Goal: Task Accomplishment & Management: Manage account settings

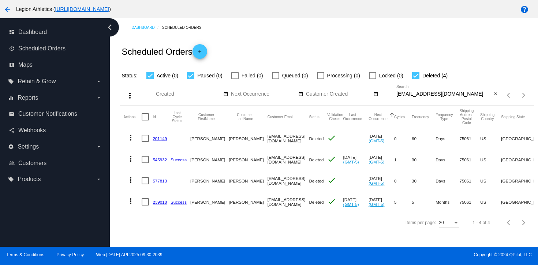
click at [424, 91] on div "[EMAIL_ADDRESS][DOMAIN_NAME] Search" at bounding box center [443, 92] width 95 height 14
click at [416, 95] on input "[EMAIL_ADDRESS][DOMAIN_NAME]" at bounding box center [443, 94] width 95 height 6
click at [38, 83] on span "Retain & Grow" at bounding box center [37, 81] width 38 height 7
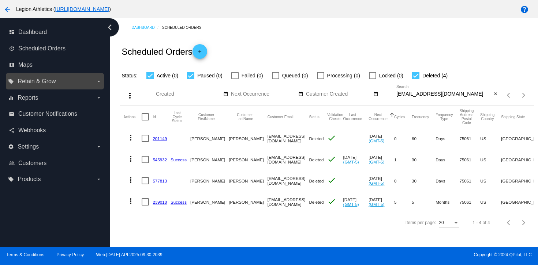
click at [0, 0] on input "local_offer Retain & Grow arrow_drop_down" at bounding box center [0, 0] width 0 height 0
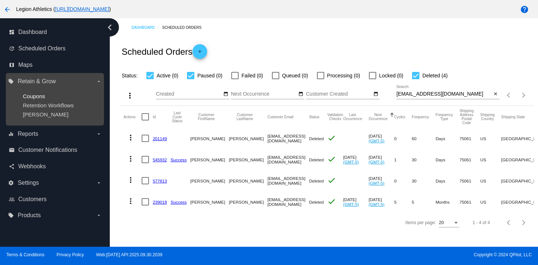
click at [44, 98] on span "Coupons" at bounding box center [34, 96] width 22 height 6
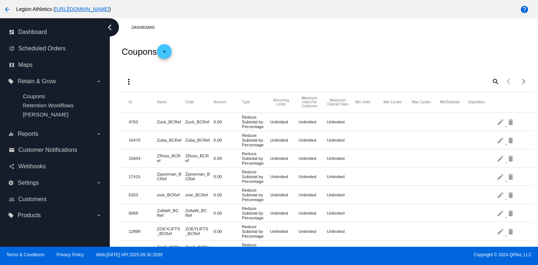
click at [166, 54] on mat-icon "add" at bounding box center [164, 53] width 9 height 9
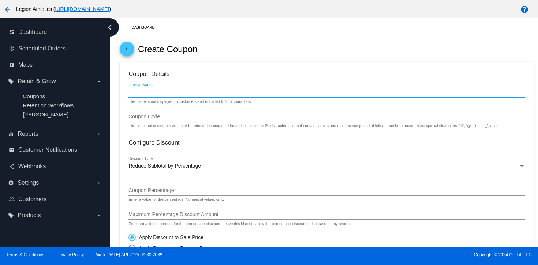
click at [167, 95] on input "Internal Name" at bounding box center [326, 93] width 396 height 6
type input "jswan97"
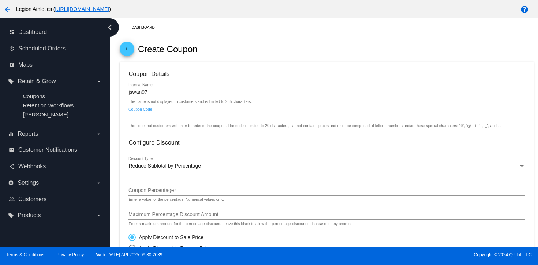
click at [158, 118] on input "Coupon Code" at bounding box center [326, 117] width 396 height 6
type input "jswan97"
click at [151, 169] on span "Reduce Subtotal by Percentage" at bounding box center [164, 166] width 72 height 6
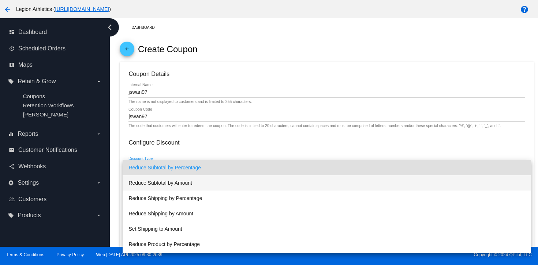
click at [154, 184] on span "Reduce Subtotal by Amount" at bounding box center [326, 183] width 396 height 15
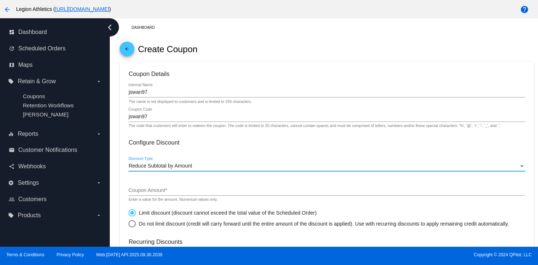
scroll to position [16, 0]
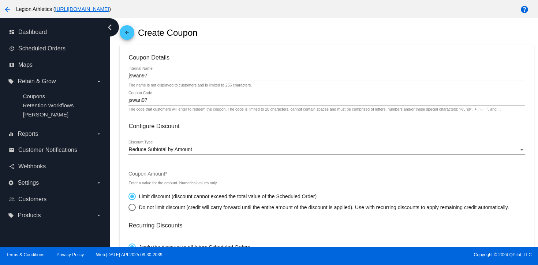
click at [157, 172] on div "Coupon Amount *" at bounding box center [326, 172] width 396 height 14
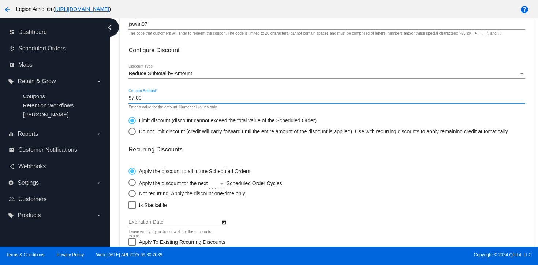
scroll to position [103, 0]
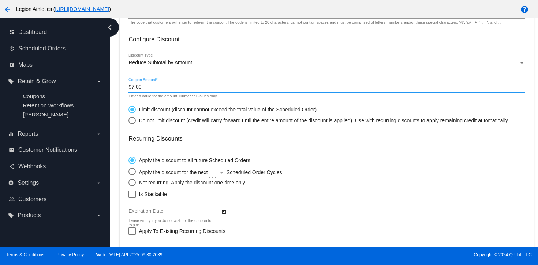
type input "97.00"
click at [131, 186] on div "Select an option" at bounding box center [131, 182] width 7 height 7
click at [128, 183] on input "Not recurring. Apply the discount one-time only" at bounding box center [128, 183] width 0 height 0
radio input "true"
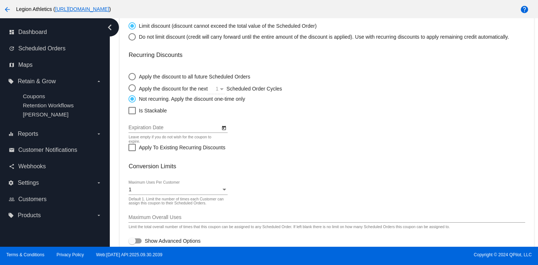
scroll to position [187, 0]
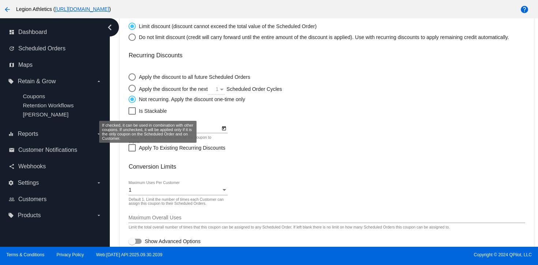
click at [129, 112] on div at bounding box center [131, 111] width 7 height 7
click at [132, 115] on input "Is Stackable" at bounding box center [132, 115] width 0 height 0
checkbox input "true"
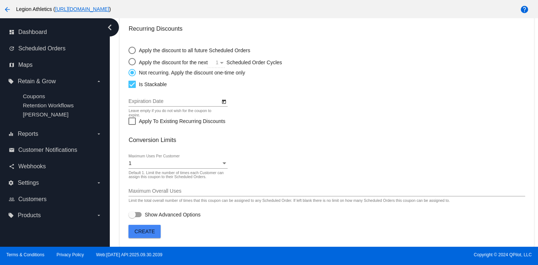
scroll to position [216, 0]
click at [140, 234] on span "Create" at bounding box center [145, 232] width 20 height 6
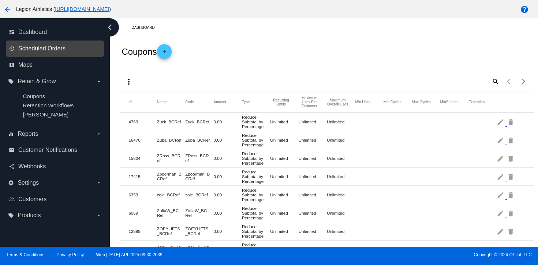
click at [34, 46] on span "Scheduled Orders" at bounding box center [41, 48] width 47 height 7
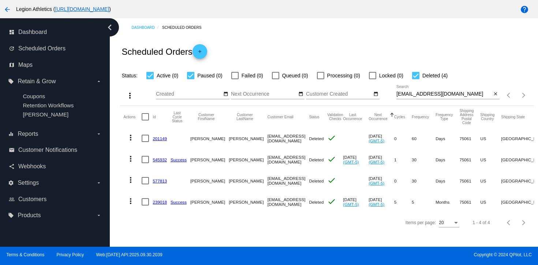
click at [400, 98] on div "[EMAIL_ADDRESS][DOMAIN_NAME] Search" at bounding box center [443, 92] width 95 height 14
click at [400, 97] on input "[EMAIL_ADDRESS][DOMAIN_NAME]" at bounding box center [443, 94] width 95 height 6
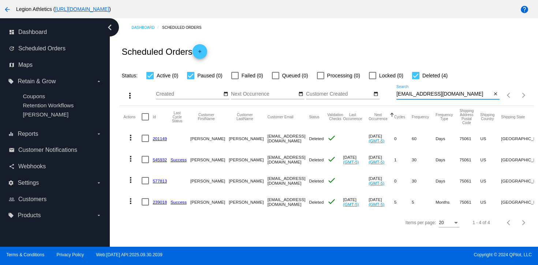
paste input "Jswan335"
type input "[EMAIL_ADDRESS][DOMAIN_NAME]"
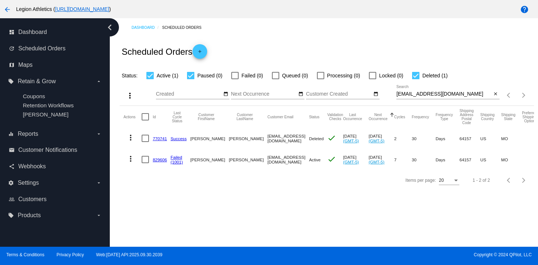
click at [155, 140] on link "770741" at bounding box center [159, 138] width 14 height 5
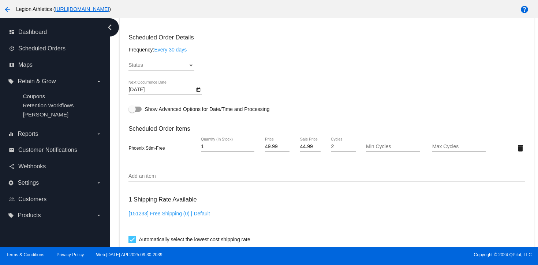
scroll to position [83, 0]
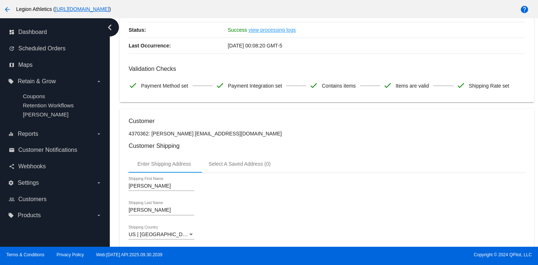
click at [110, 27] on icon "chevron_left" at bounding box center [110, 28] width 12 height 12
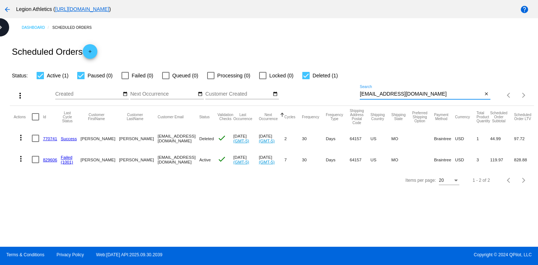
click at [378, 97] on input "[EMAIL_ADDRESS][DOMAIN_NAME]" at bounding box center [420, 94] width 123 height 6
click at [52, 159] on link "829606" at bounding box center [50, 160] width 14 height 5
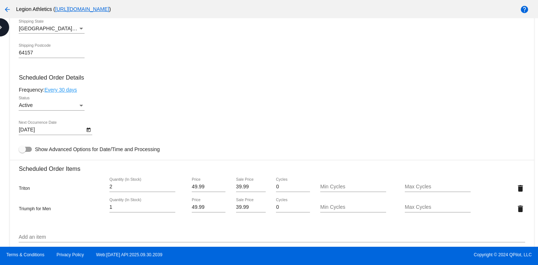
scroll to position [481, 0]
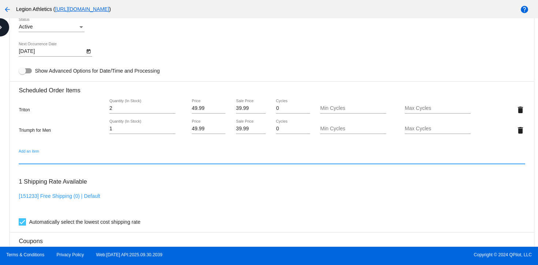
click at [57, 162] on input "Add an item" at bounding box center [272, 159] width 506 height 6
type input "j"
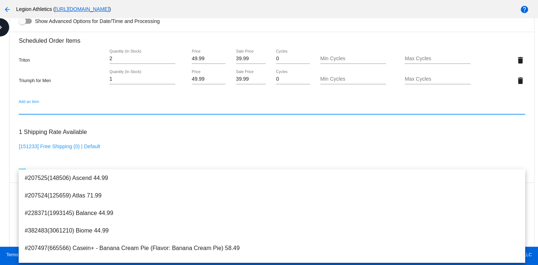
scroll to position [549, 0]
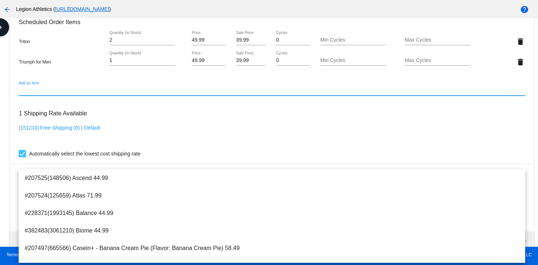
click at [10, 201] on mat-card "Customer 4370362: [PERSON_NAME] [EMAIL_ADDRESS][DOMAIN_NAME] Customer Shipping …" at bounding box center [271, 46] width 523 height 777
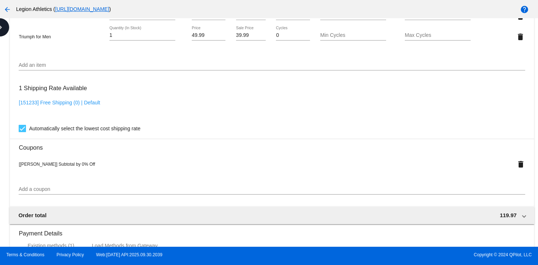
scroll to position [578, 0]
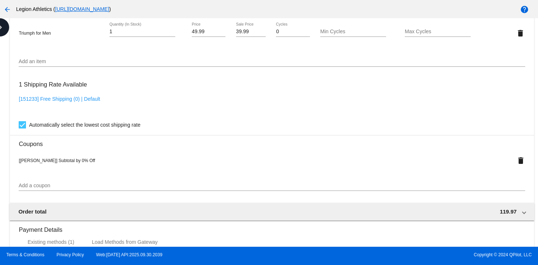
click at [33, 188] on div "Add a coupon" at bounding box center [272, 184] width 506 height 14
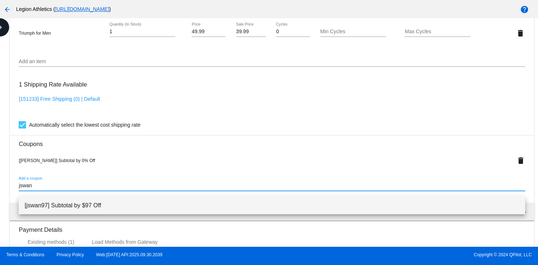
type input "jswan"
click at [58, 205] on span "[jswan97] Subtotal by $97 Off" at bounding box center [271, 206] width 494 height 18
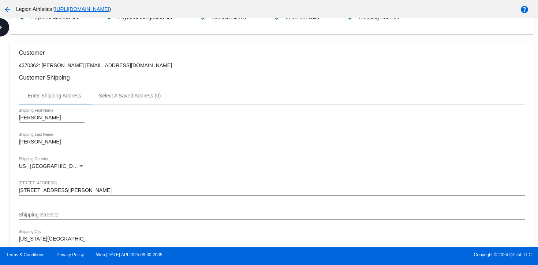
scroll to position [0, 0]
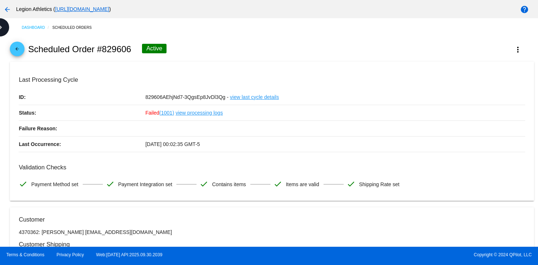
click at [189, 114] on link "view processing logs" at bounding box center [199, 112] width 47 height 15
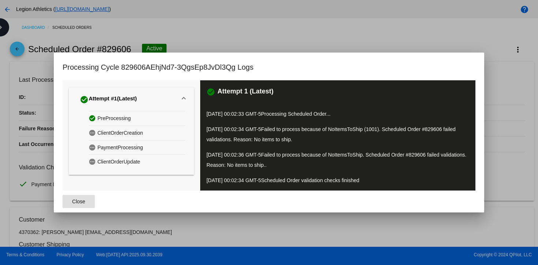
click at [185, 85] on div "check_circle Attempt #1 (Latest) check_circle PreProcessing pending ClientOrder…" at bounding box center [131, 135] width 137 height 110
click at [231, 24] on div at bounding box center [269, 132] width 538 height 265
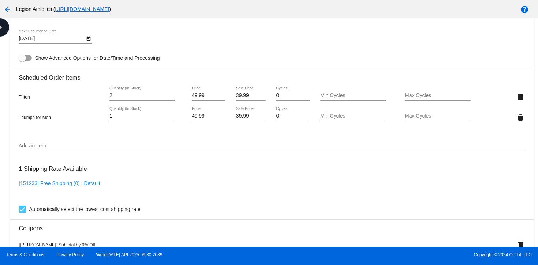
scroll to position [332, 0]
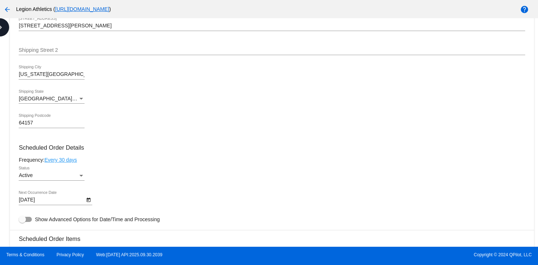
click at [59, 205] on body "arrow_back Legion Athletics ( [URL][DOMAIN_NAME] ) help dashboard Dashboard upd…" at bounding box center [269, 132] width 538 height 265
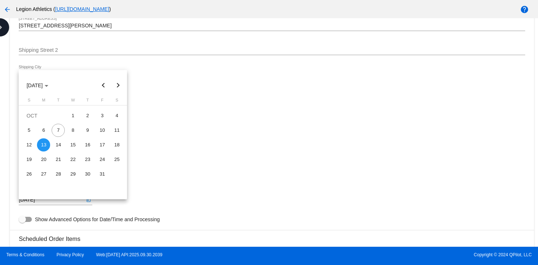
click at [48, 146] on div "13" at bounding box center [43, 145] width 13 height 13
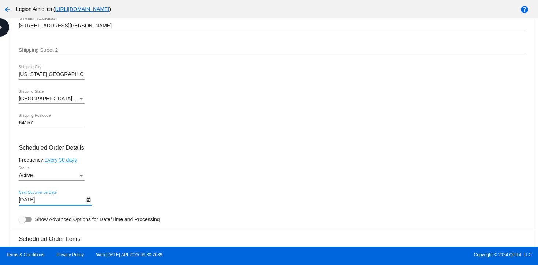
click at [169, 175] on div "Active Status" at bounding box center [272, 177] width 506 height 21
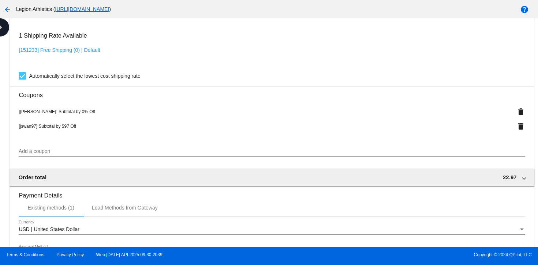
scroll to position [759, 0]
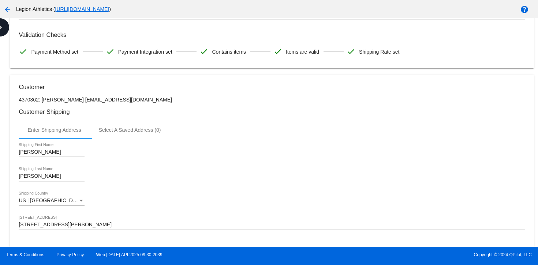
scroll to position [0, 0]
